Goal: Transaction & Acquisition: Purchase product/service

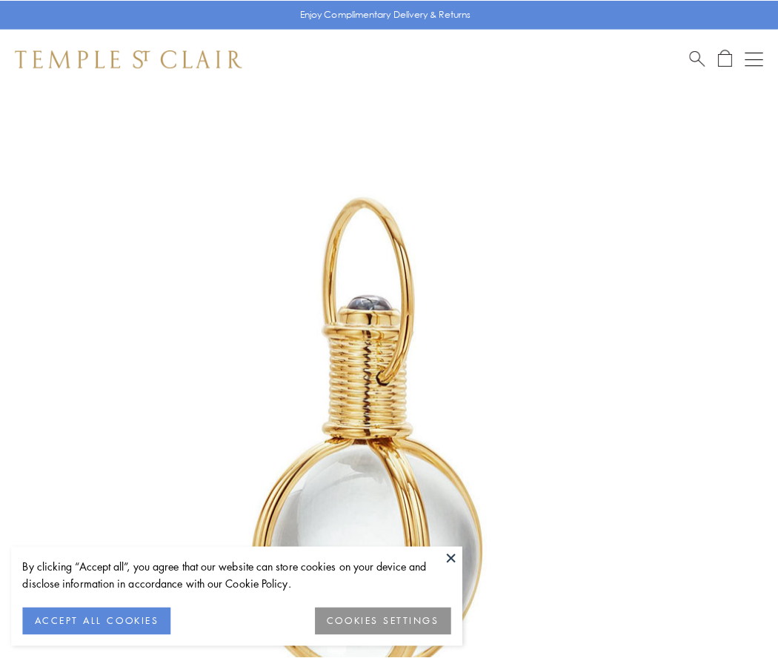
scroll to position [387, 0]
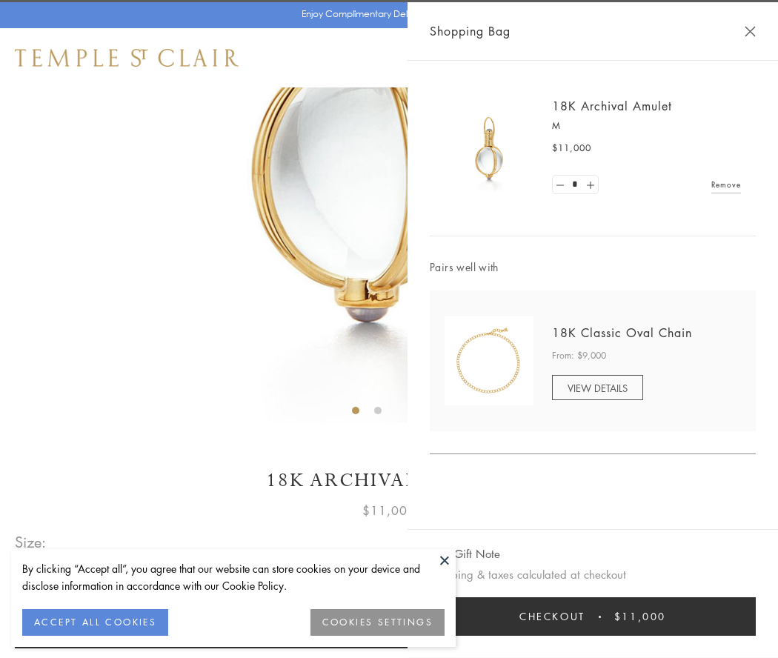
click at [593, 616] on button "Checkout $11,000" at bounding box center [593, 616] width 326 height 39
